Goal: Transaction & Acquisition: Purchase product/service

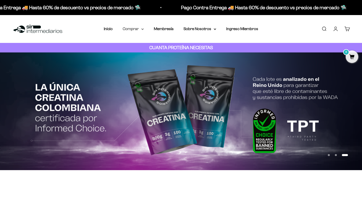
click at [134, 31] on summary "Comprar" at bounding box center [133, 29] width 21 height 7
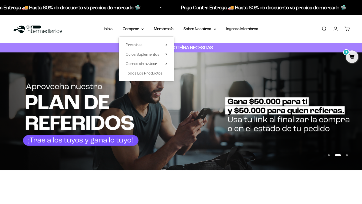
click at [334, 29] on link "Iniciar sesión" at bounding box center [336, 29] width 6 height 6
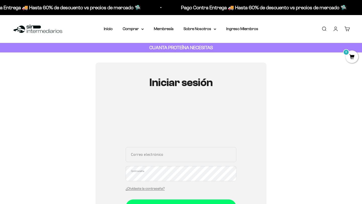
click at [133, 157] on input "Correo electrónico" at bounding box center [181, 154] width 111 height 15
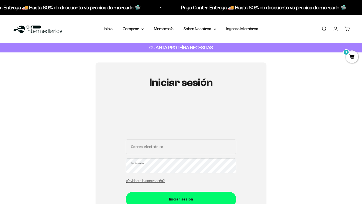
paste input "angela.robayogil@gmail.com"
type input "angela.robayogil@gmail.com"
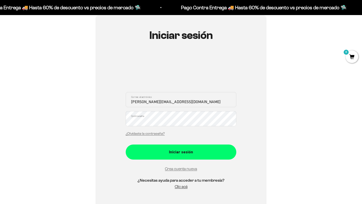
scroll to position [51, 0]
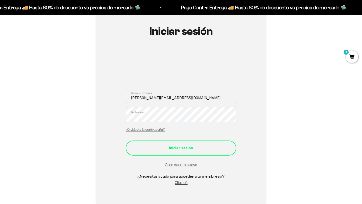
click at [191, 149] on div "Iniciar sesión" at bounding box center [181, 148] width 91 height 7
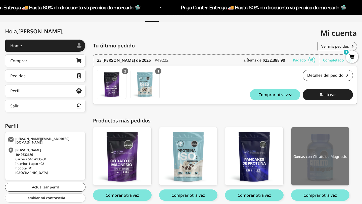
scroll to position [53, 0]
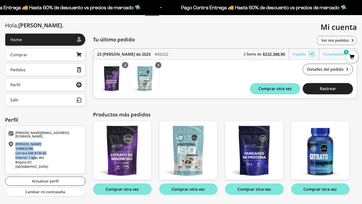
drag, startPoint x: 14, startPoint y: 151, endPoint x: 37, endPoint y: 154, distance: 23.4
click at [37, 154] on div "Angela Robayo 1049632186 Carrera 54d #135-60 Interior 1 apto 402 Bogota DC Colo…" at bounding box center [45, 155] width 74 height 27
click at [36, 154] on div "Angela Robayo 1049632186 Carrera 54d #135-60 Interior 1 apto 402 Bogota DC Colo…" at bounding box center [45, 155] width 74 height 27
drag, startPoint x: 15, startPoint y: 152, endPoint x: 46, endPoint y: 154, distance: 31.0
click at [46, 154] on div "Angela Robayo 1049632186 Carrera 54d #135-60 Interior 1 apto 402 Bogota DC Colo…" at bounding box center [45, 155] width 74 height 27
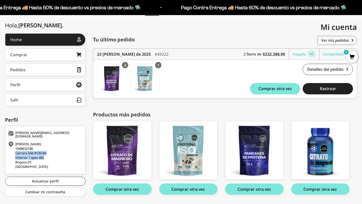
copy div "Carrera 54d #135-60 Interior 1 apto 402"
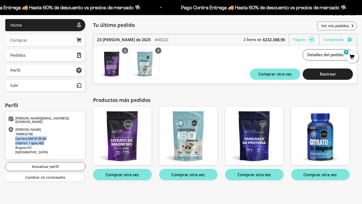
click at [53, 43] on link "Comprar" at bounding box center [45, 40] width 80 height 13
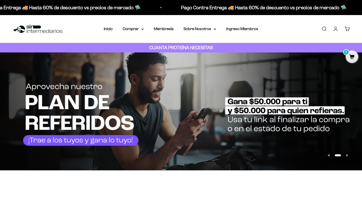
click at [336, 29] on link "Cuenta" at bounding box center [336, 29] width 6 height 6
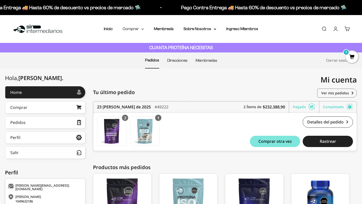
click at [138, 29] on summary "Comprar" at bounding box center [133, 29] width 21 height 7
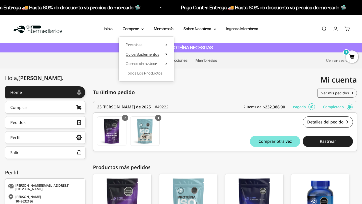
click at [149, 56] on span "Otros Suplementos" at bounding box center [143, 54] width 34 height 4
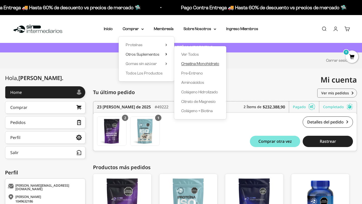
click at [200, 65] on span "Creatina Monohidrato" at bounding box center [200, 64] width 38 height 4
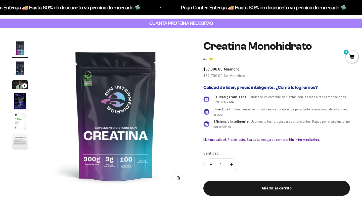
scroll to position [25, 0]
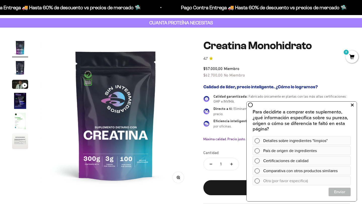
click at [351, 106] on icon at bounding box center [352, 105] width 3 height 7
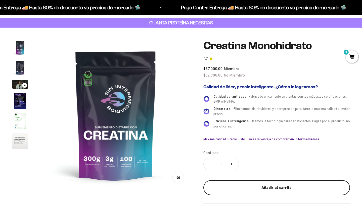
click at [279, 186] on div "Añadir al carrito" at bounding box center [276, 188] width 126 height 7
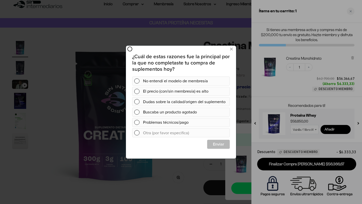
scroll to position [0, 0]
click at [231, 52] on icon at bounding box center [231, 49] width 3 height 7
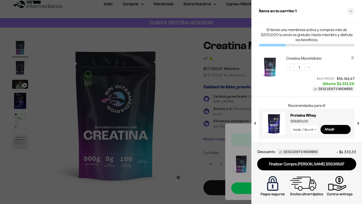
click at [350, 12] on icon "Close cart" at bounding box center [350, 11] width 3 height 3
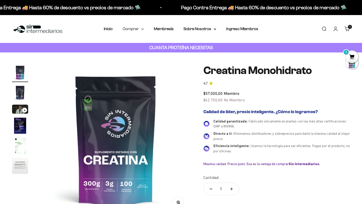
click at [137, 29] on summary "Comprar" at bounding box center [133, 29] width 21 height 7
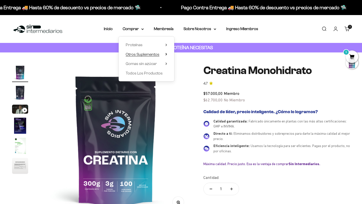
click at [154, 55] on span "Otros Suplementos" at bounding box center [143, 54] width 34 height 4
click at [151, 64] on span "Gomas sin azúcar" at bounding box center [141, 64] width 31 height 4
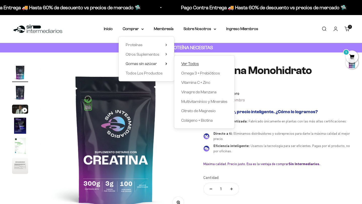
click at [193, 63] on span "Ver Todos" at bounding box center [190, 64] width 18 height 4
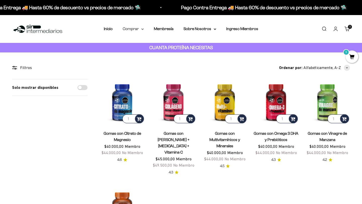
click at [130, 29] on summary "Comprar" at bounding box center [133, 29] width 21 height 7
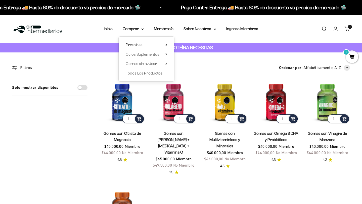
click at [139, 45] on span "Proteínas" at bounding box center [134, 45] width 17 height 4
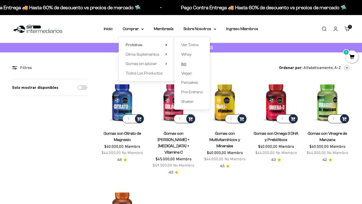
click at [187, 65] on link "Iso" at bounding box center [192, 64] width 22 height 7
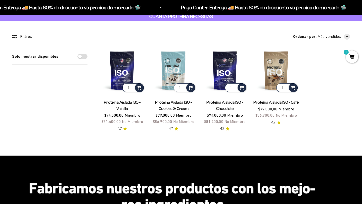
scroll to position [31, 0]
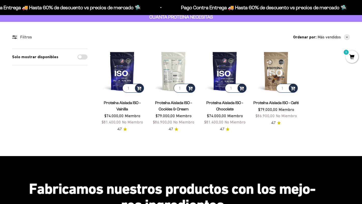
click at [173, 70] on img at bounding box center [173, 71] width 45 height 45
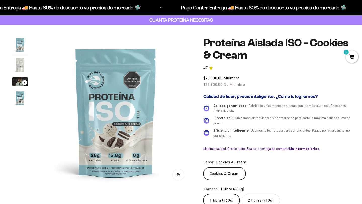
scroll to position [31, 0]
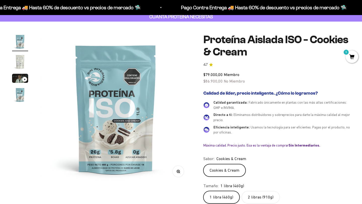
click at [21, 61] on img "Ir al artículo 2" at bounding box center [20, 62] width 16 height 16
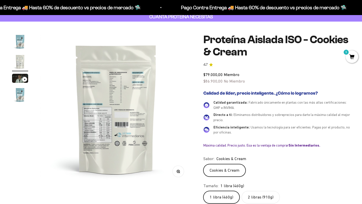
scroll to position [0, 157]
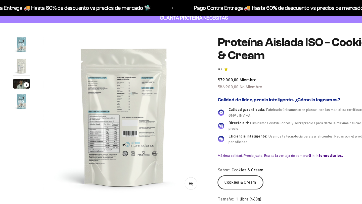
click at [18, 39] on img "Ir al artículo 1" at bounding box center [20, 42] width 16 height 16
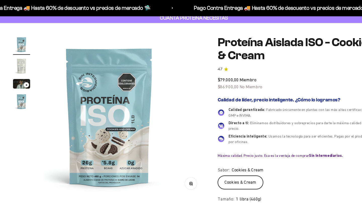
scroll to position [0, 0]
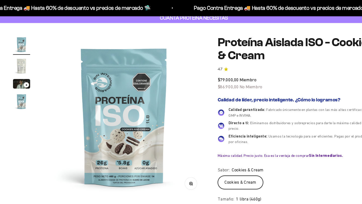
click at [19, 60] on img "Ir al artículo 2" at bounding box center [20, 62] width 16 height 16
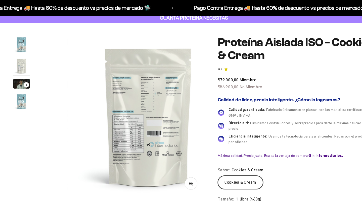
scroll to position [0, 157]
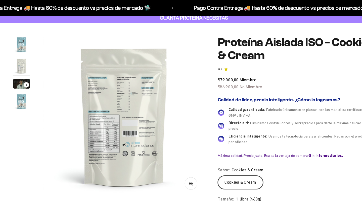
click at [25, 98] on img "Ir al artículo 4" at bounding box center [20, 95] width 16 height 16
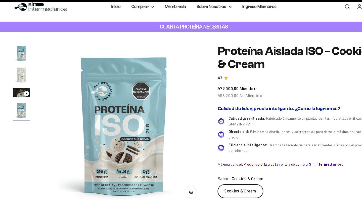
scroll to position [38, 0]
